Goal: Find specific page/section: Find specific page/section

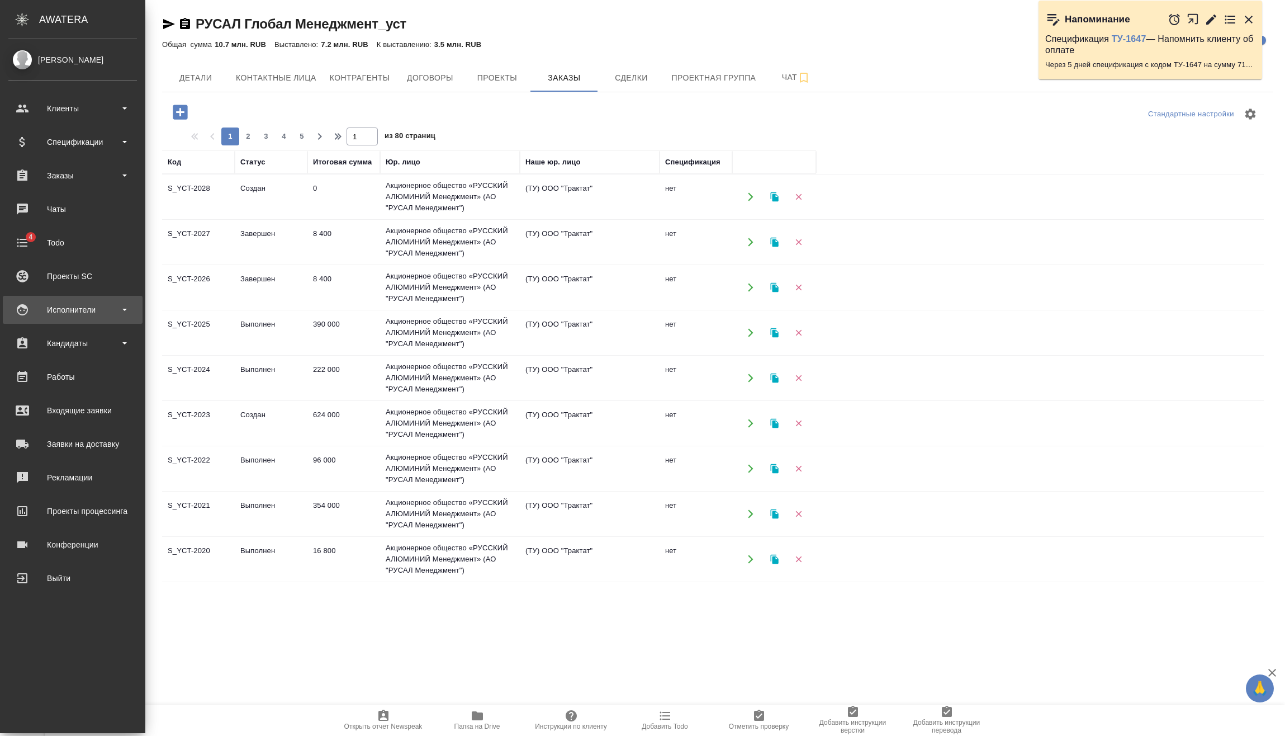
click at [121, 315] on div "Исполнители" at bounding box center [72, 309] width 129 height 17
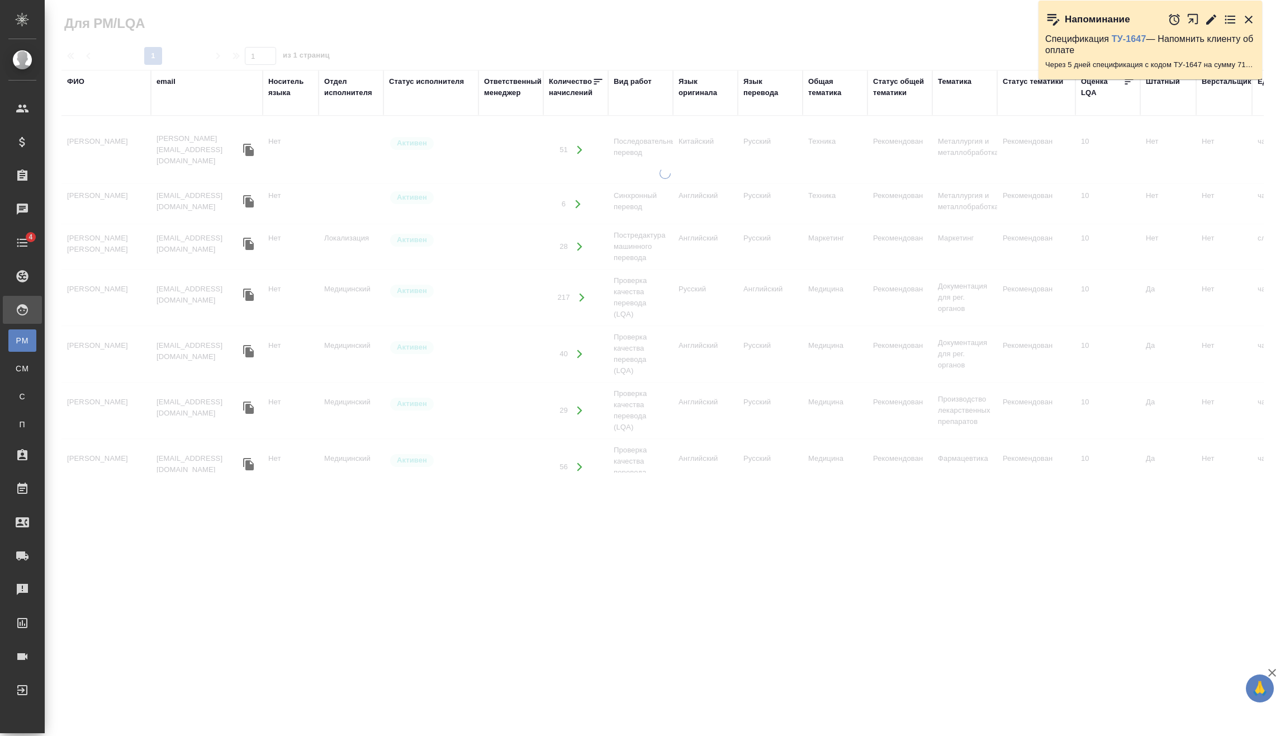
click at [79, 82] on div "ФИО" at bounding box center [75, 81] width 17 height 11
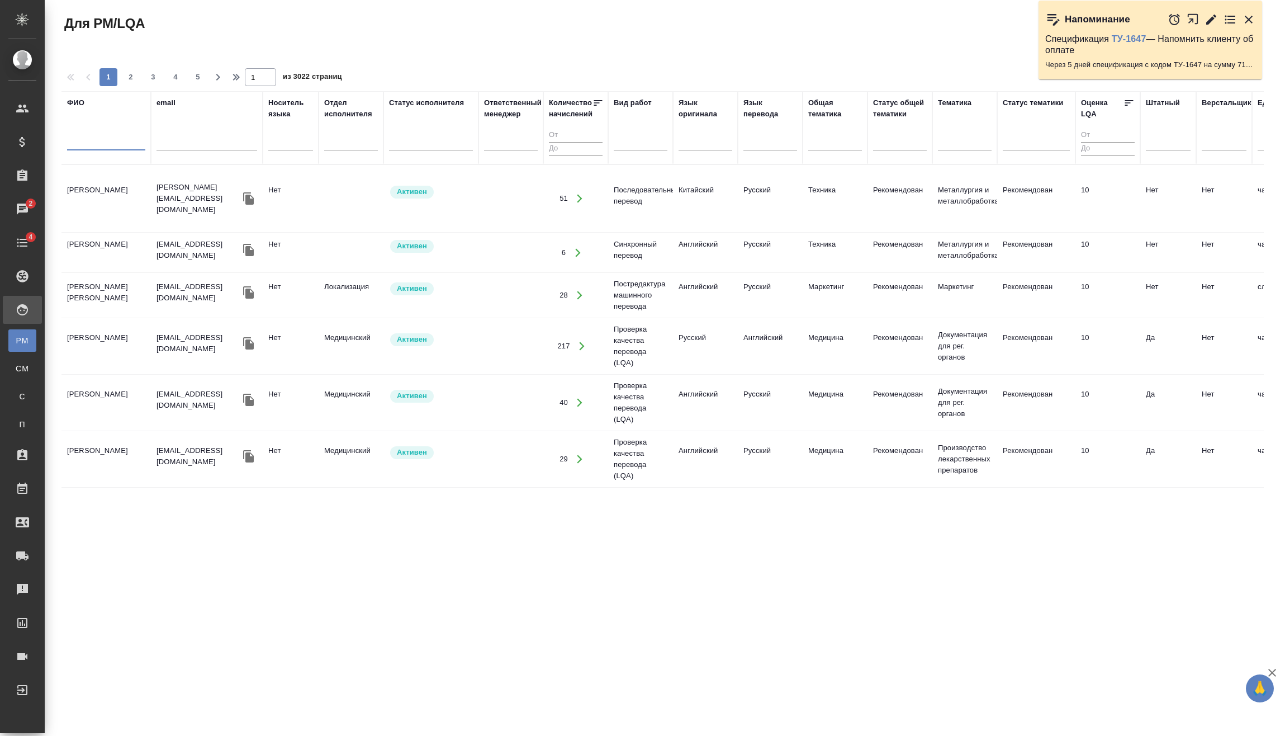
click at [94, 139] on input "text" at bounding box center [106, 143] width 78 height 14
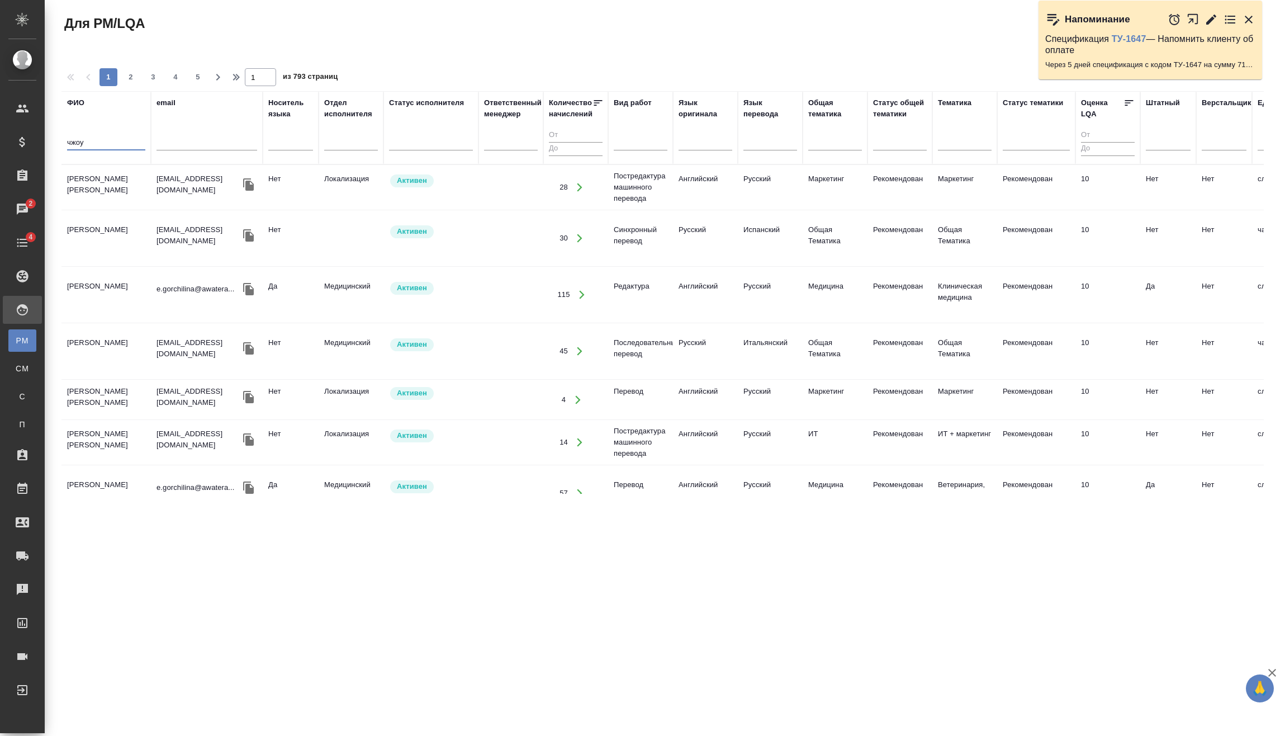
type input "чжоу"
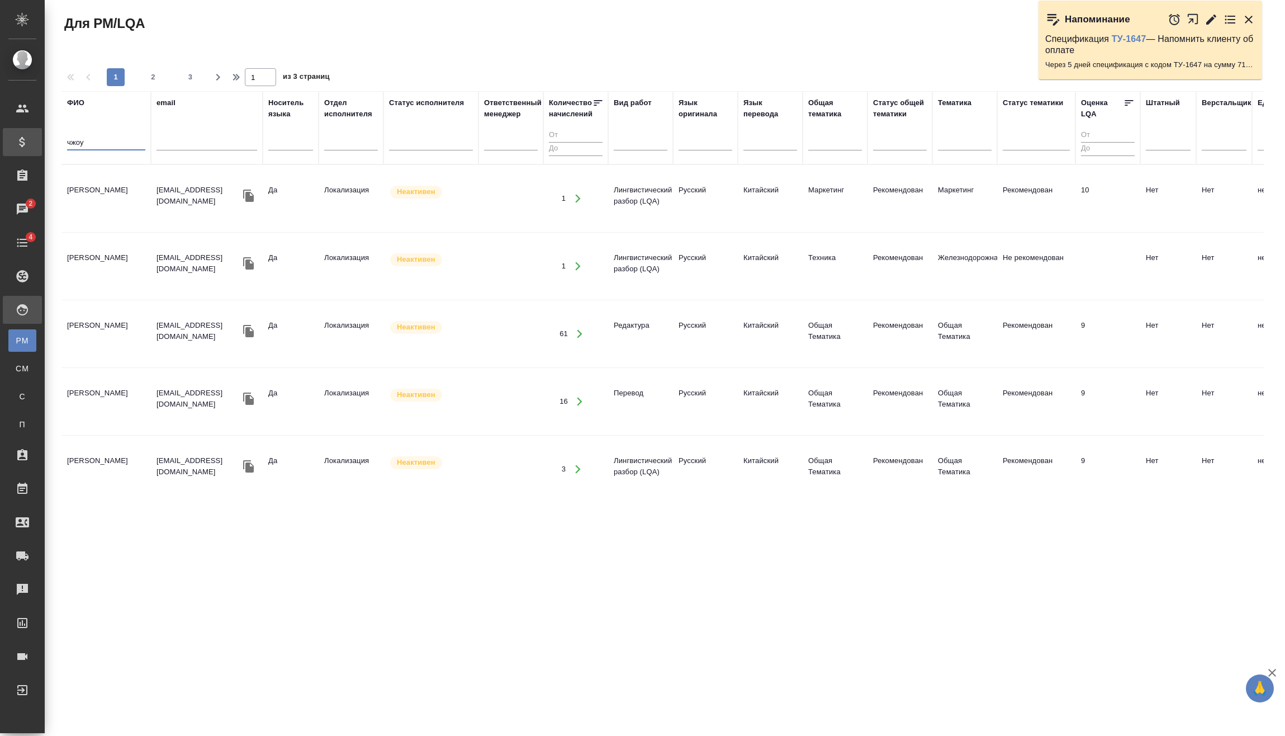
drag, startPoint x: 70, startPoint y: 144, endPoint x: 19, endPoint y: 147, distance: 51.6
click at [20, 147] on div ".cls-1 fill:#fff; AWATERA Vasilev Evgeniy Клиенты Спецификации Заказы 2 Чаты 4 …" at bounding box center [642, 368] width 1285 height 736
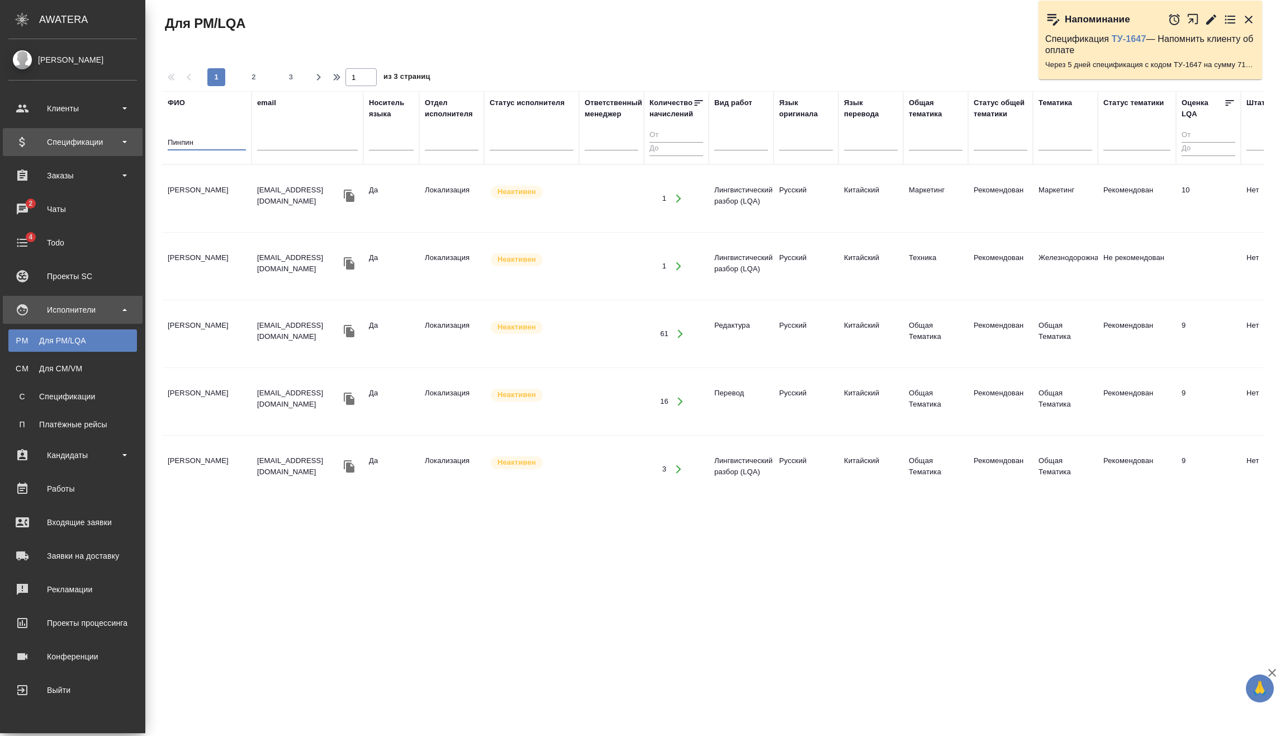
type input "Пинпин"
